Goal: Navigation & Orientation: Find specific page/section

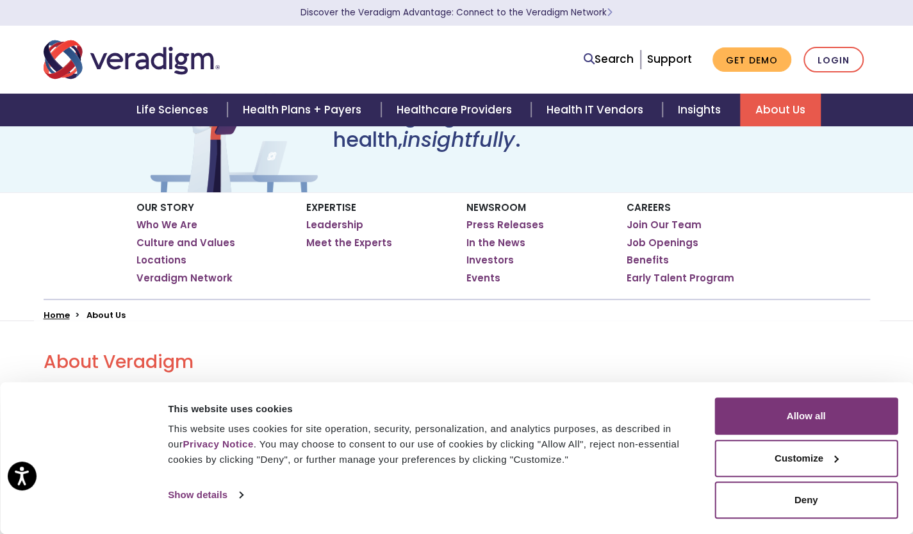
scroll to position [70, 0]
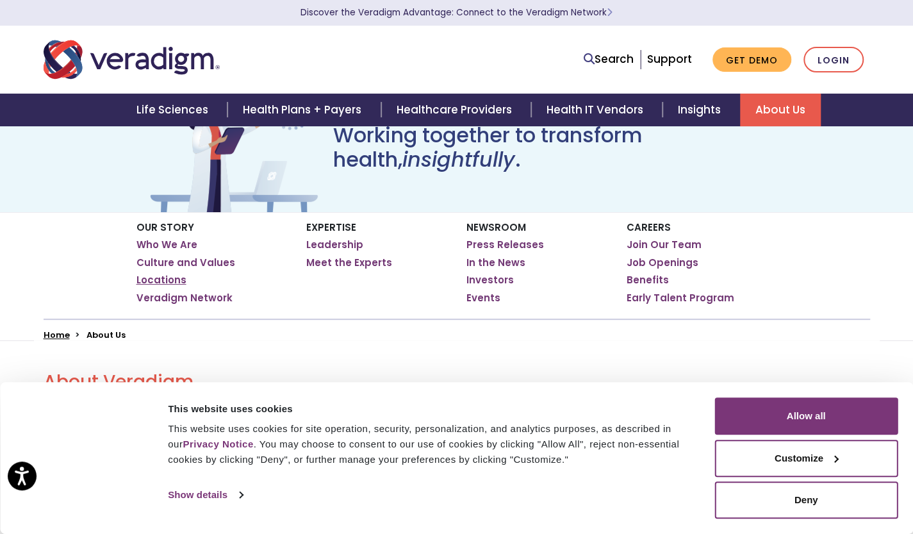
click at [171, 278] on link "Locations" at bounding box center [162, 280] width 50 height 13
